Goal: Use online tool/utility: Utilize a website feature to perform a specific function

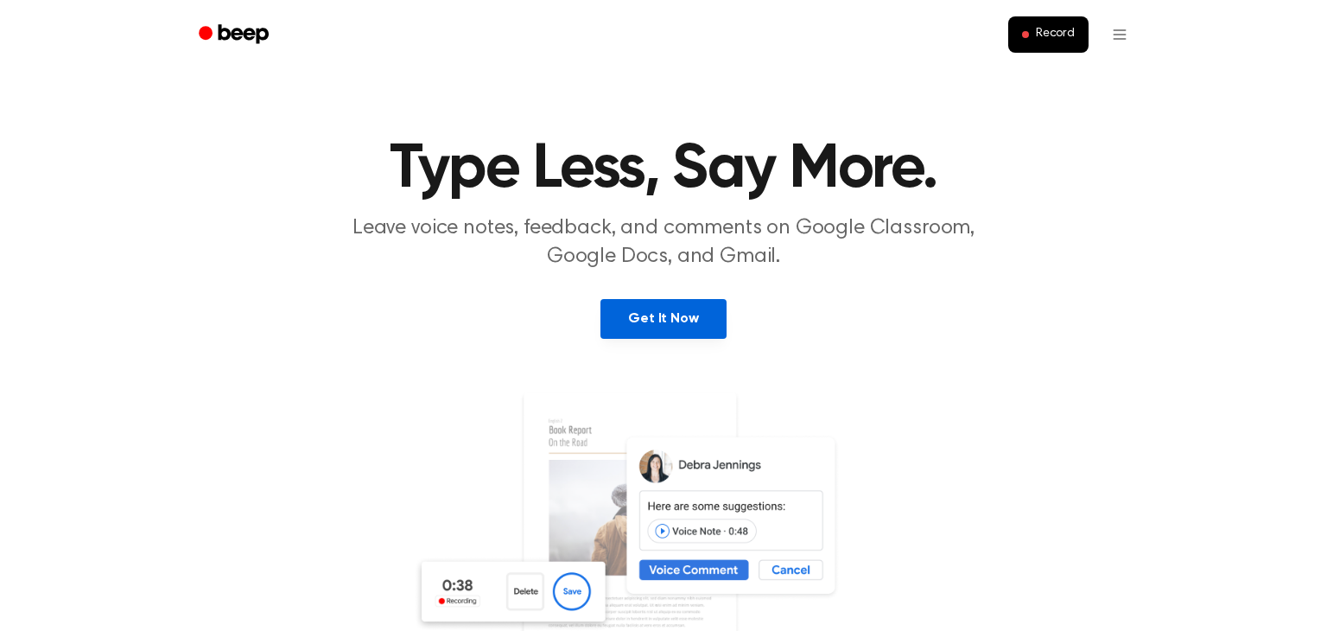
click at [653, 318] on link "Get It Now" at bounding box center [662, 319] width 125 height 40
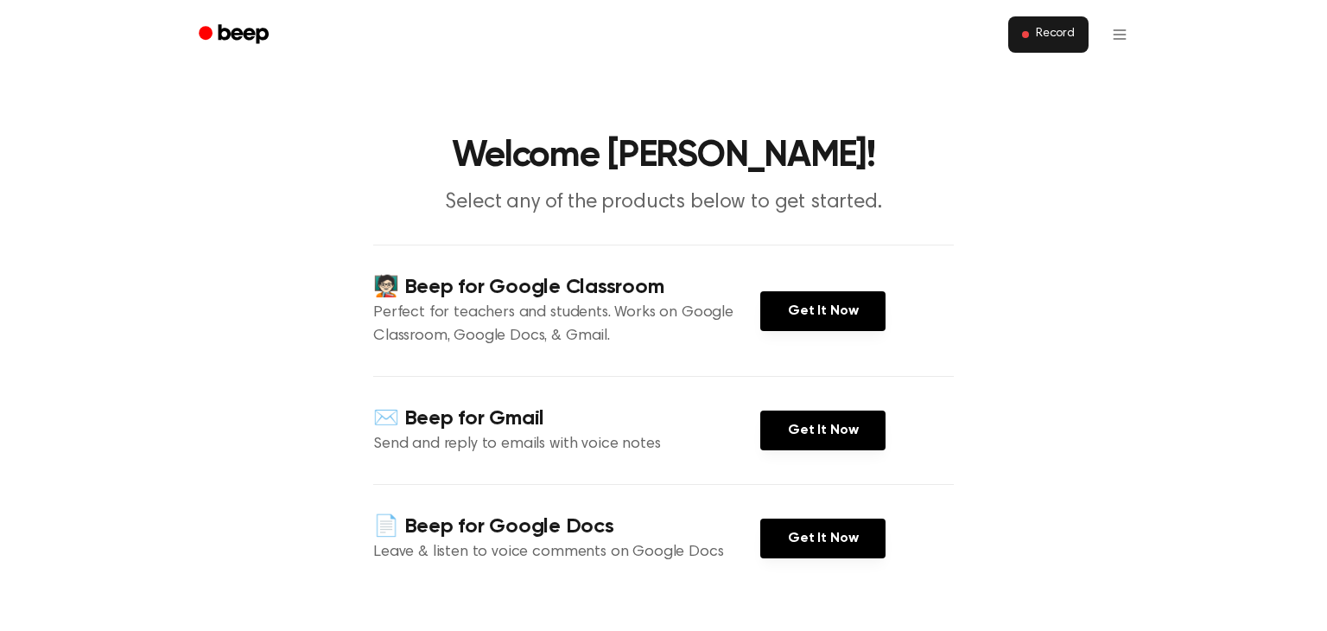
click at [1055, 35] on span "Record" at bounding box center [1055, 35] width 39 height 16
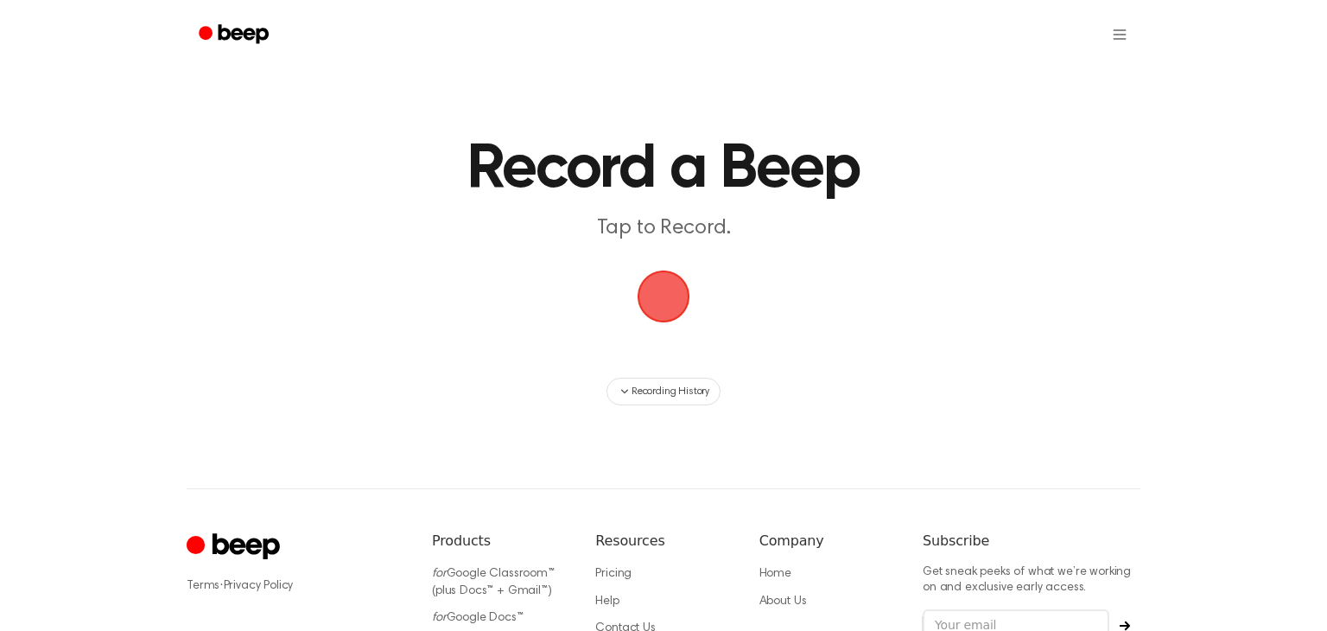
click at [667, 291] on span "button" at bounding box center [663, 296] width 92 height 92
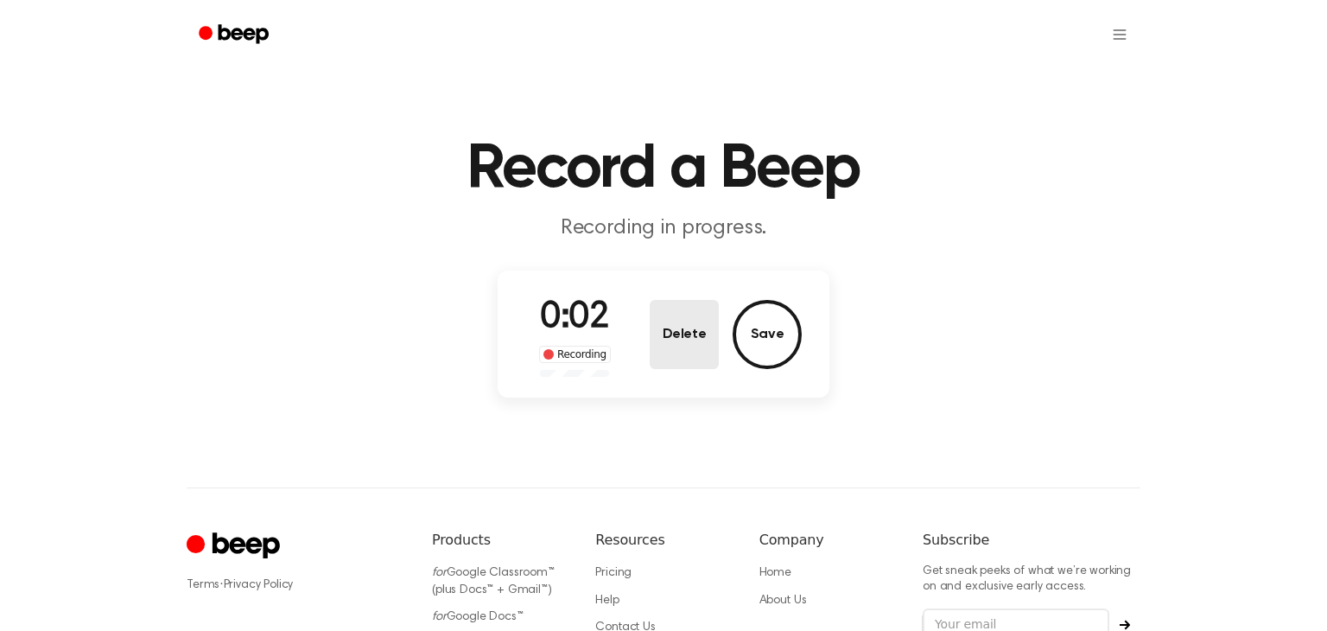
click at [670, 335] on button "Delete" at bounding box center [684, 334] width 69 height 69
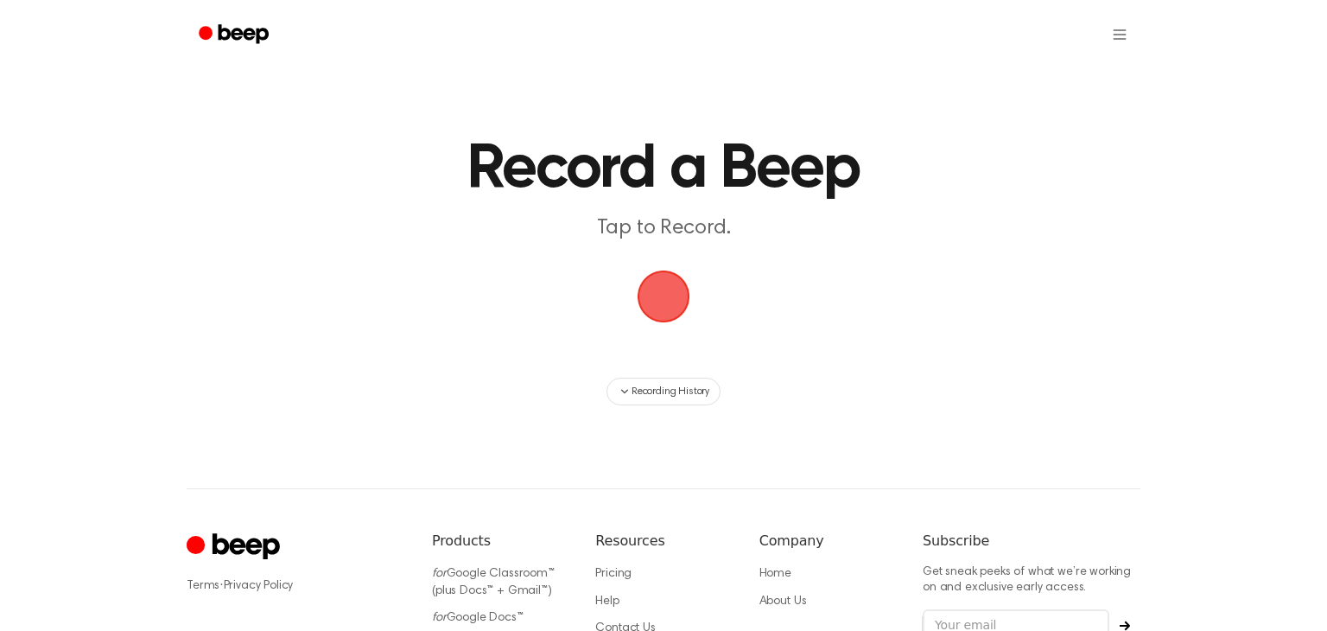
click at [659, 303] on span "button" at bounding box center [663, 296] width 69 height 69
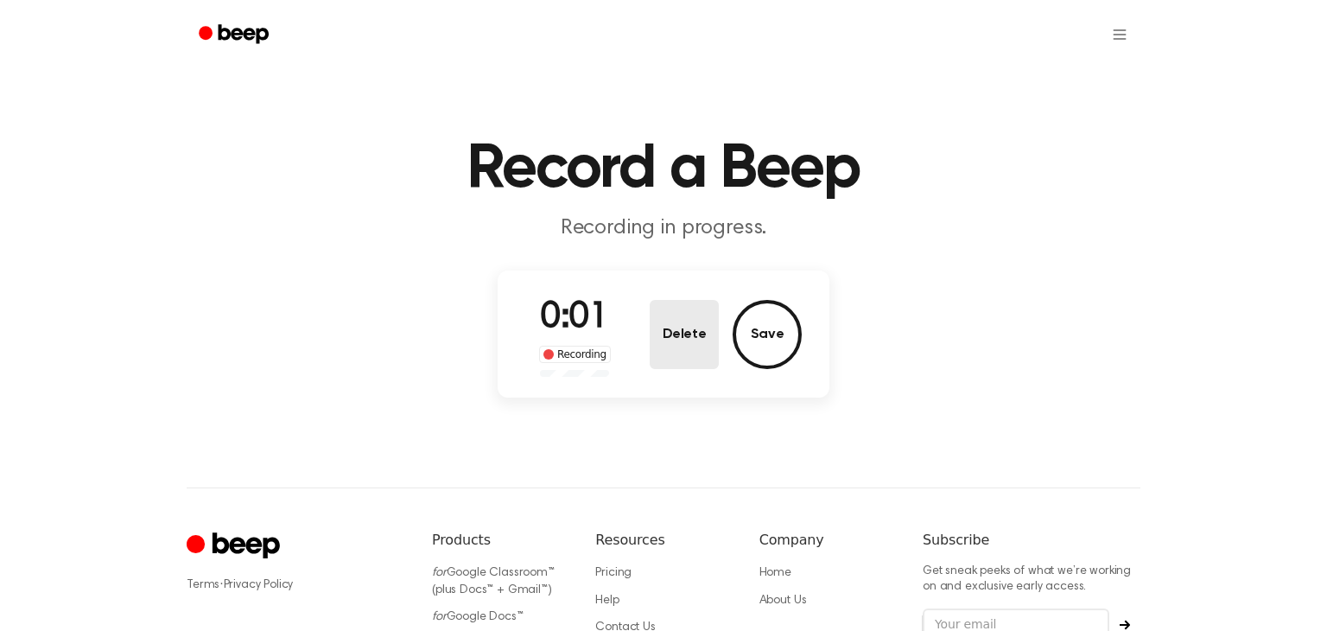
click at [682, 323] on button "Delete" at bounding box center [684, 334] width 69 height 69
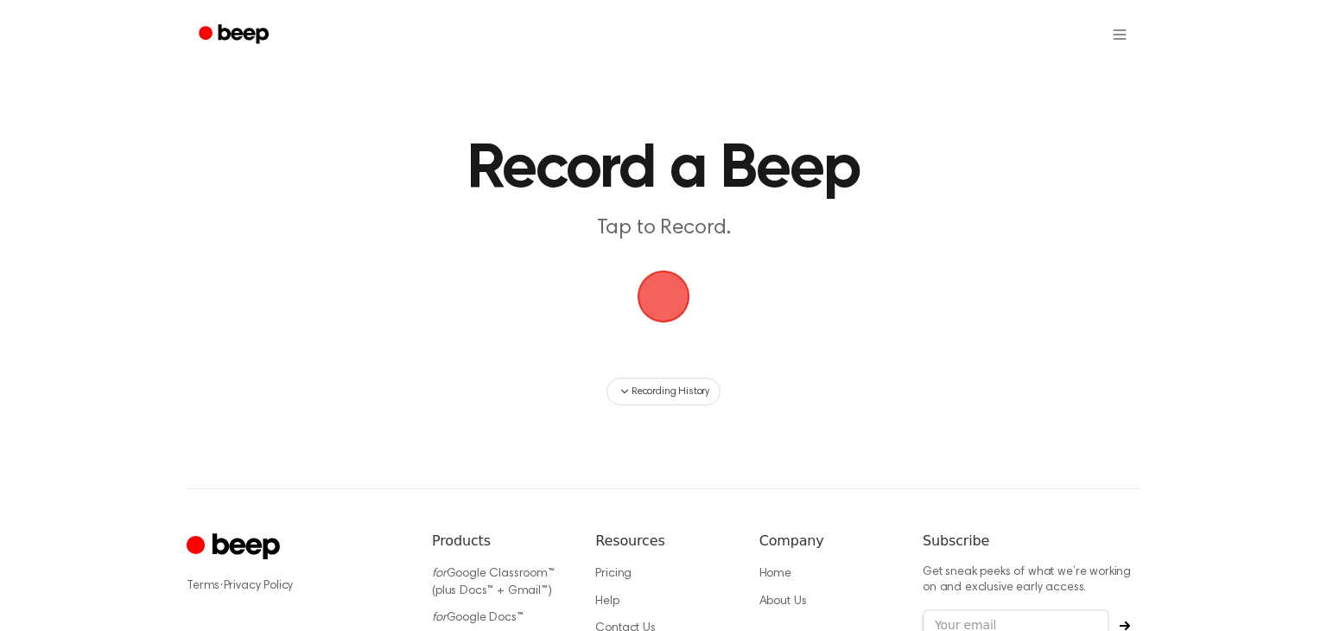
click at [657, 302] on span "button" at bounding box center [663, 296] width 62 height 62
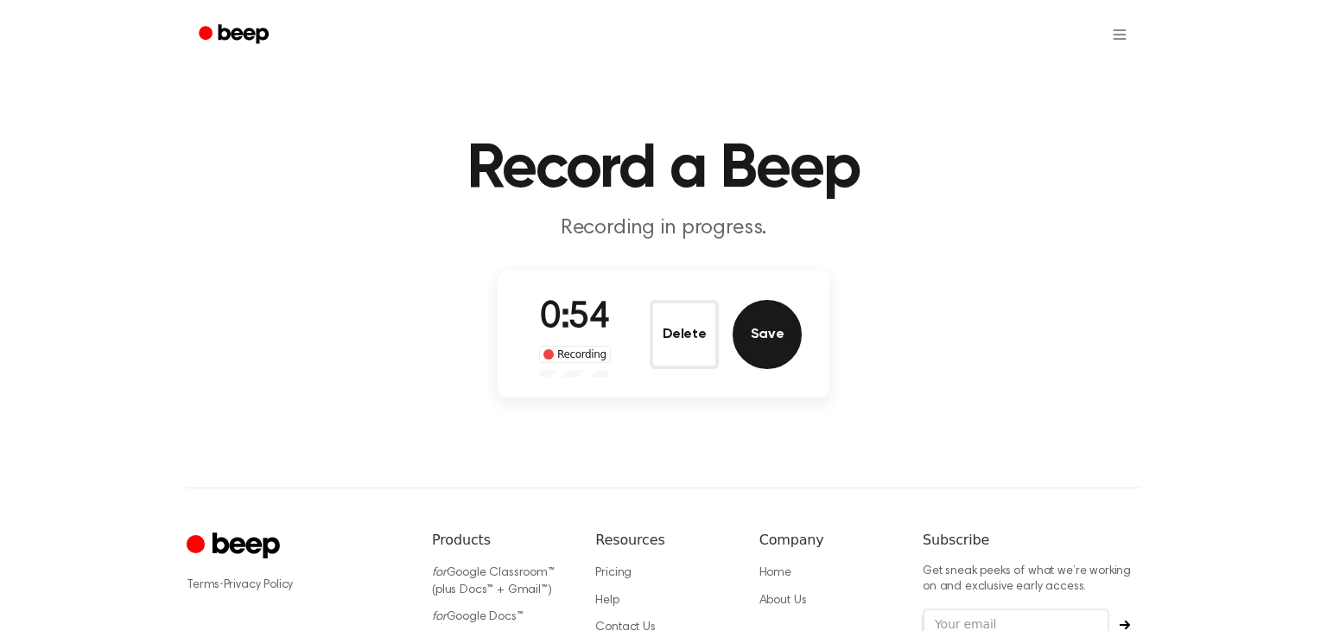
click at [771, 339] on button "Save" at bounding box center [767, 334] width 69 height 69
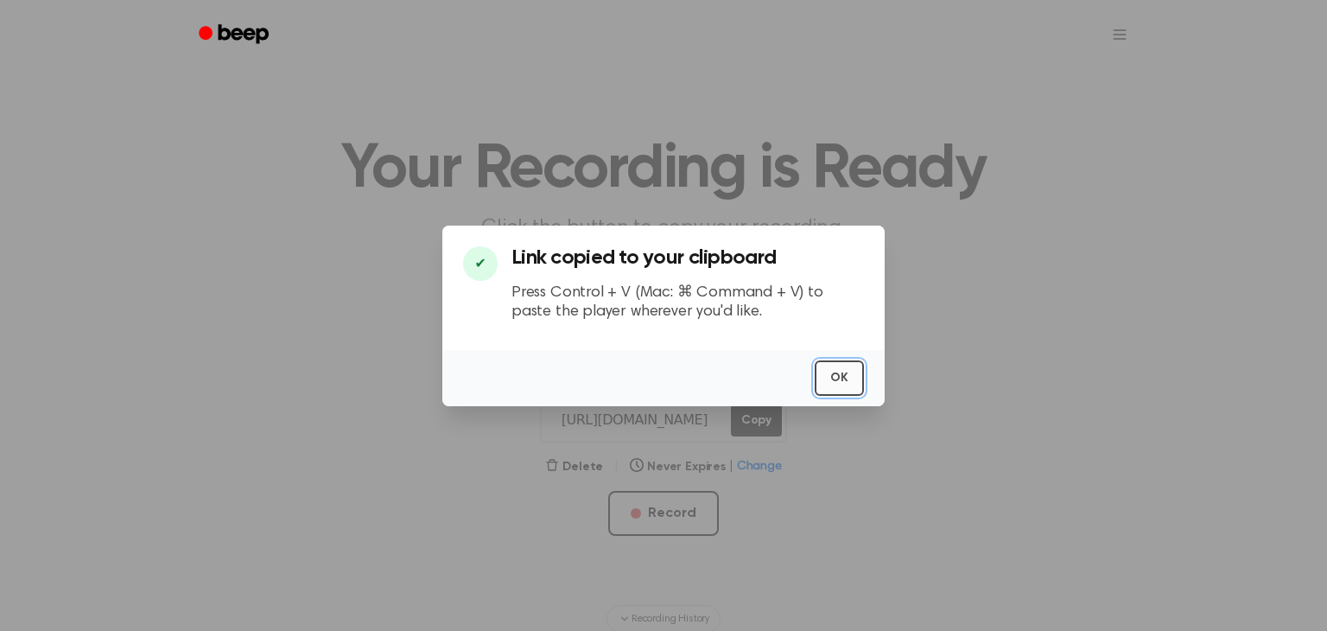
click at [849, 378] on button "OK" at bounding box center [839, 377] width 49 height 35
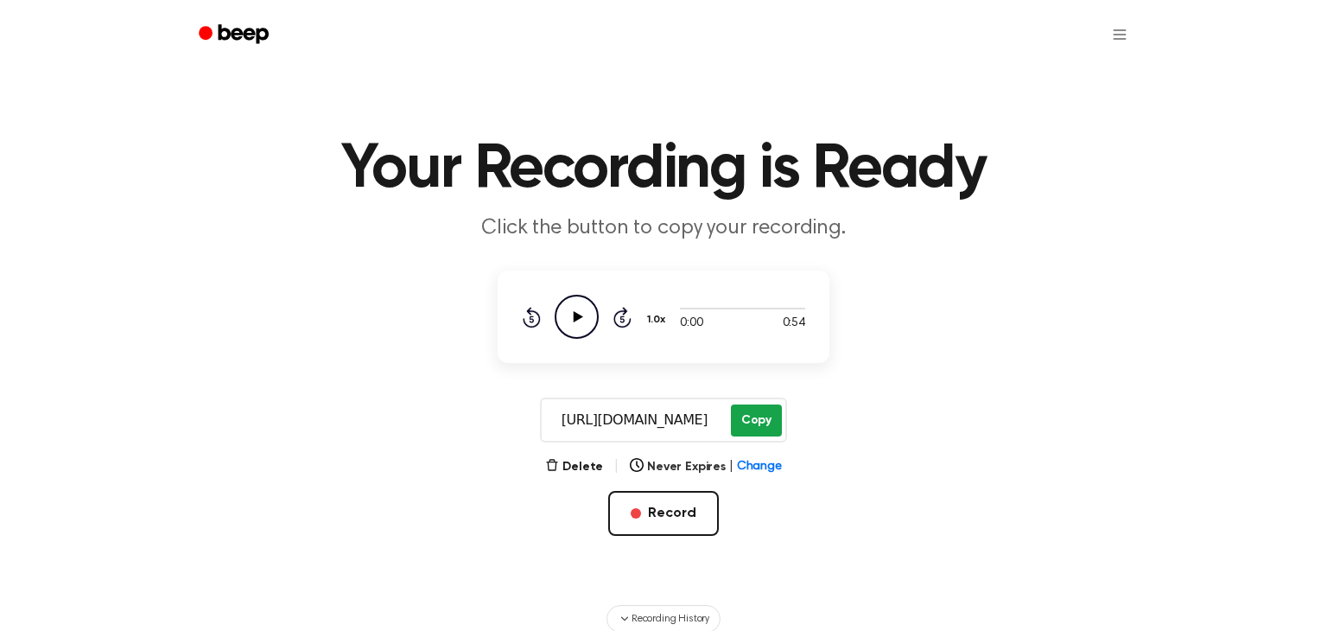
click at [755, 408] on button "Copy" at bounding box center [756, 420] width 51 height 32
click at [578, 315] on icon at bounding box center [579, 316] width 10 height 11
